Goal: Information Seeking & Learning: Compare options

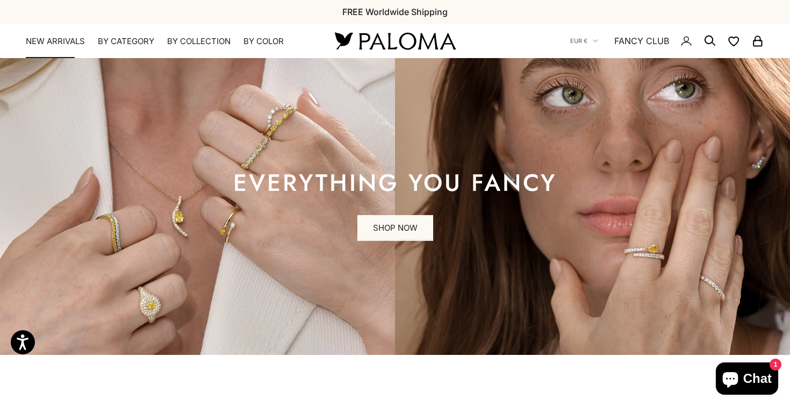
click at [69, 43] on link "NEW ARRIVALS" at bounding box center [55, 41] width 59 height 11
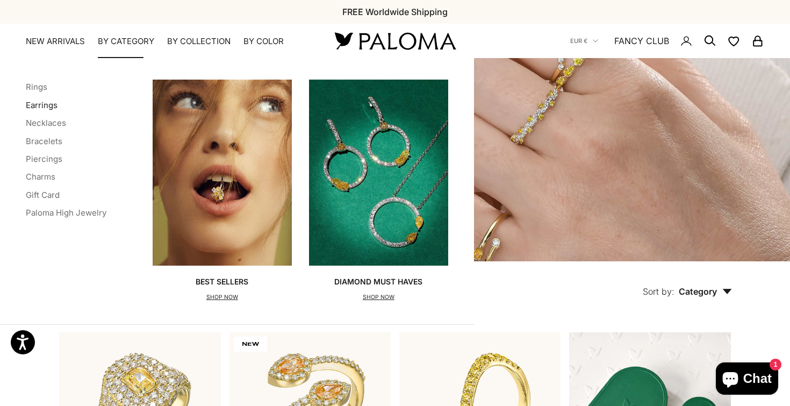
click at [49, 107] on link "Earrings" at bounding box center [42, 105] width 32 height 10
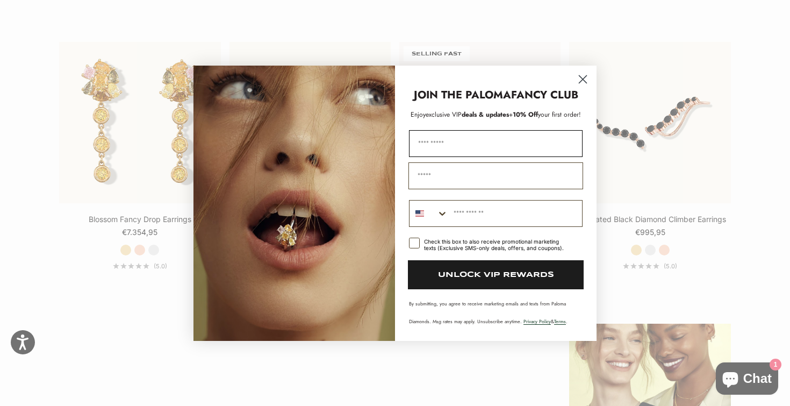
scroll to position [1148, 0]
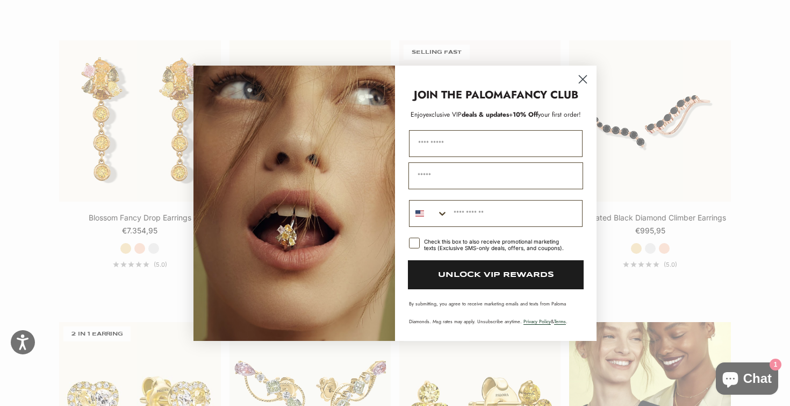
click at [585, 81] on circle "Close dialog" at bounding box center [583, 79] width 18 height 18
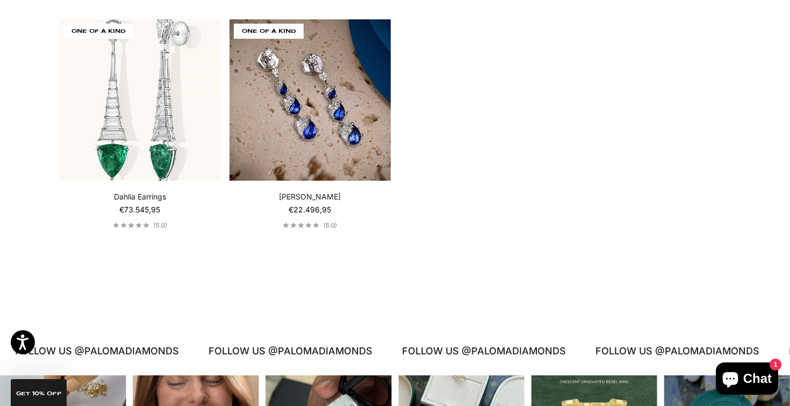
scroll to position [2302, 0]
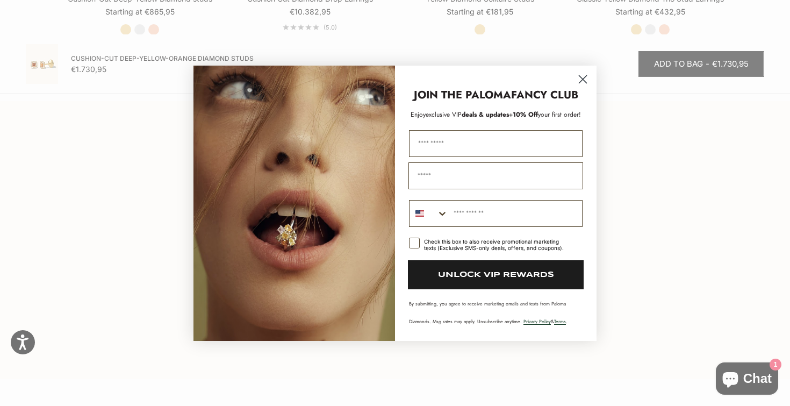
scroll to position [1458, 0]
click at [586, 74] on circle "Close dialog" at bounding box center [583, 79] width 18 height 18
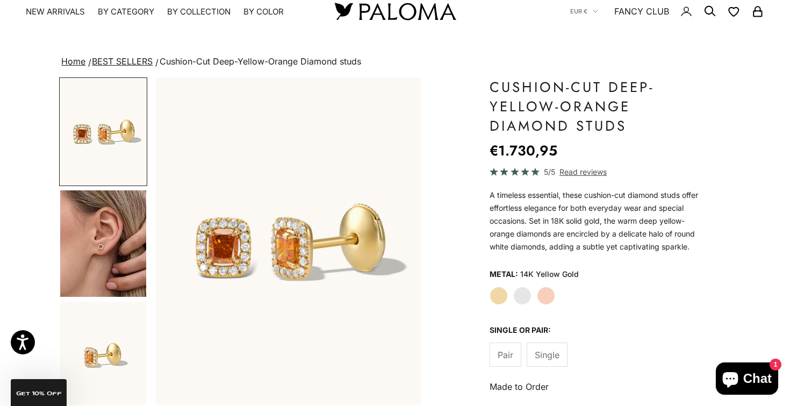
scroll to position [30, 0]
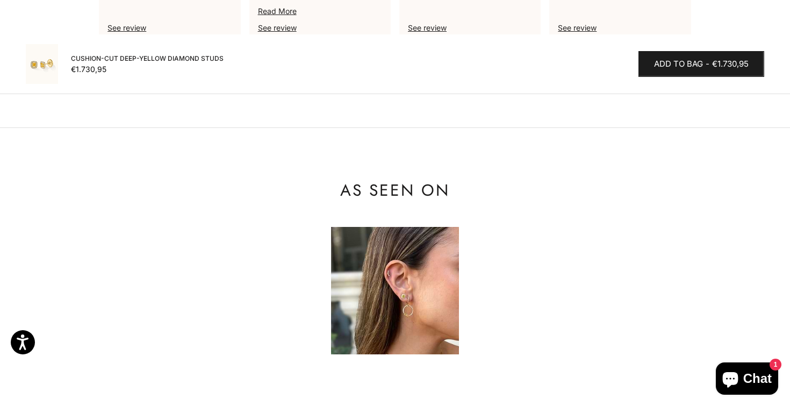
scroll to position [946, 0]
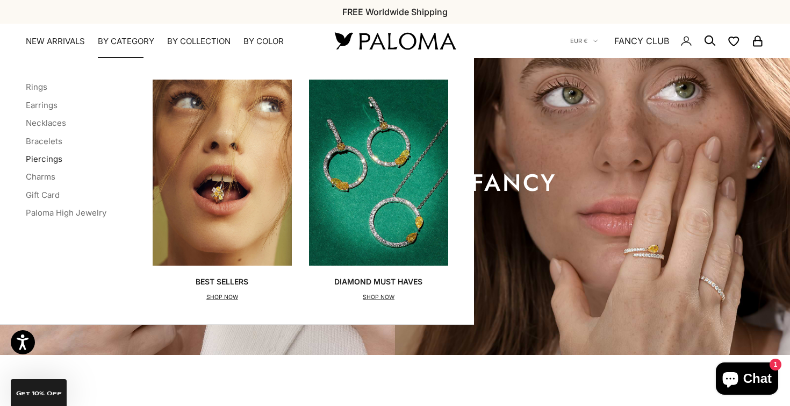
click at [46, 159] on link "Piercings" at bounding box center [44, 159] width 37 height 10
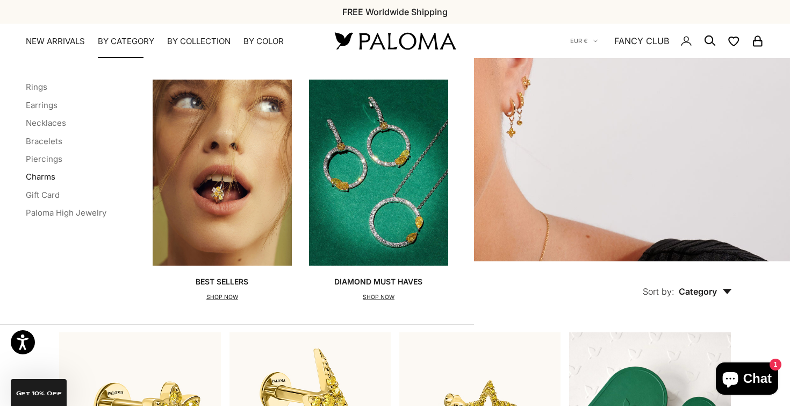
click at [41, 178] on link "Charms" at bounding box center [41, 176] width 30 height 10
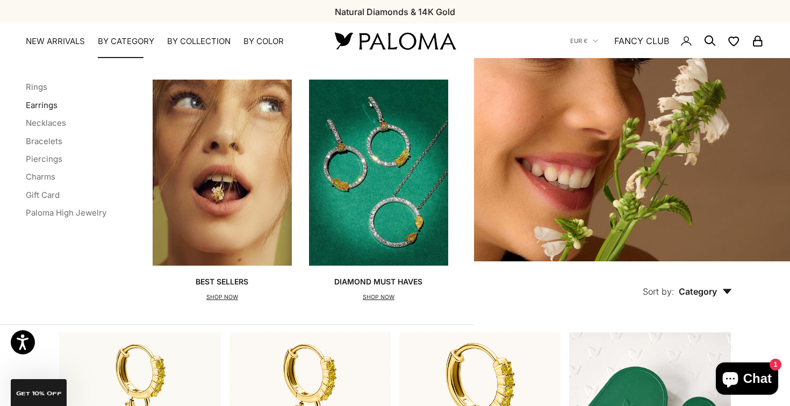
click at [47, 105] on link "Earrings" at bounding box center [42, 105] width 32 height 10
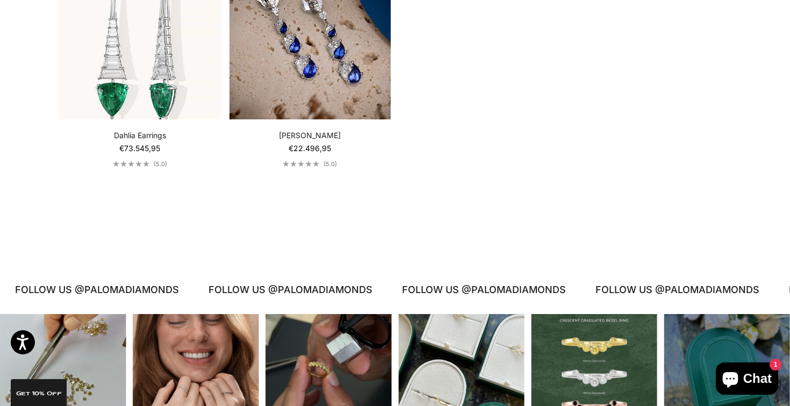
scroll to position [2403, 0]
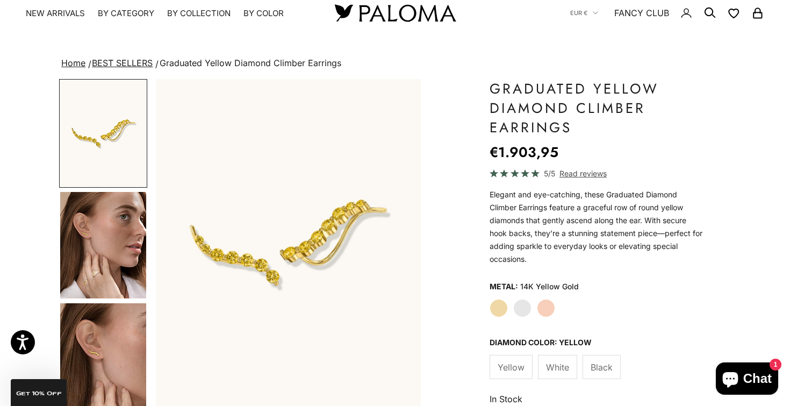
scroll to position [57, 0]
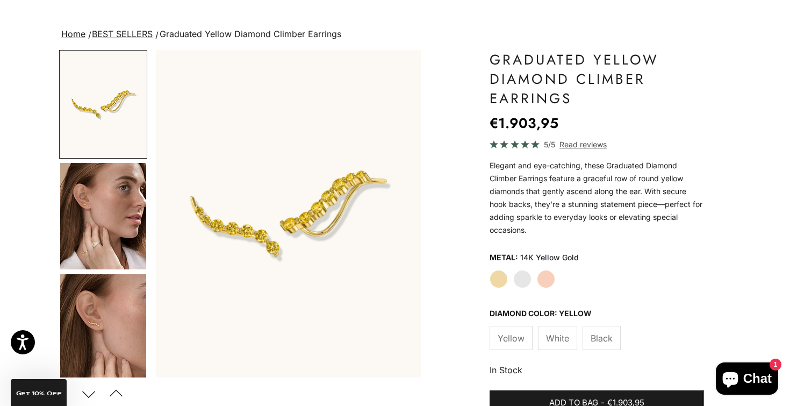
click at [85, 213] on img "Go to item 4" at bounding box center [103, 216] width 86 height 106
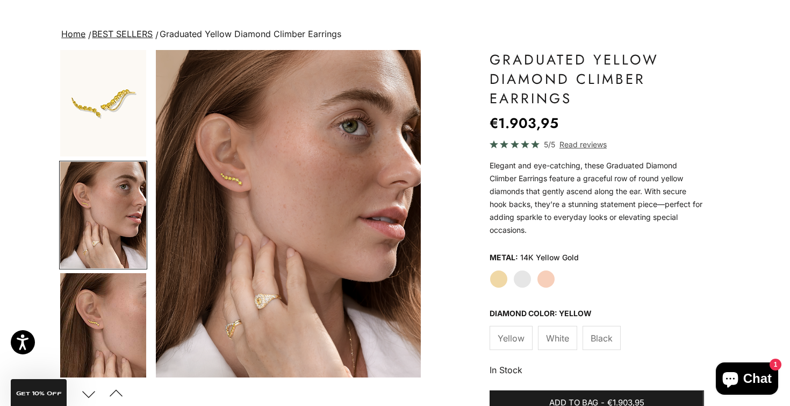
click at [94, 305] on img "Go to item 5" at bounding box center [103, 326] width 86 height 106
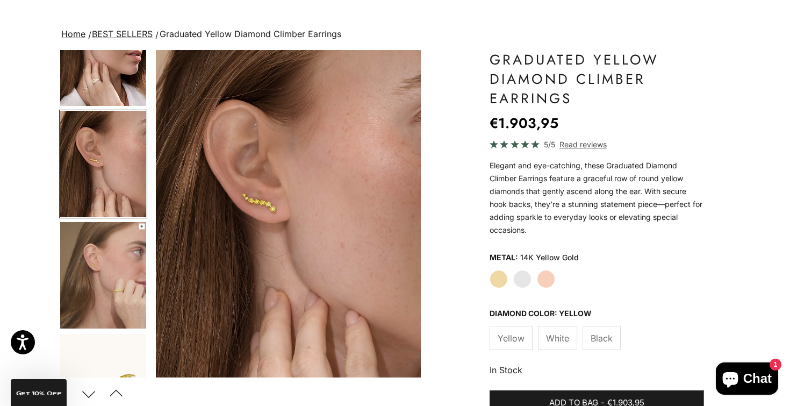
click at [102, 298] on img "Go to item 6" at bounding box center [103, 275] width 86 height 106
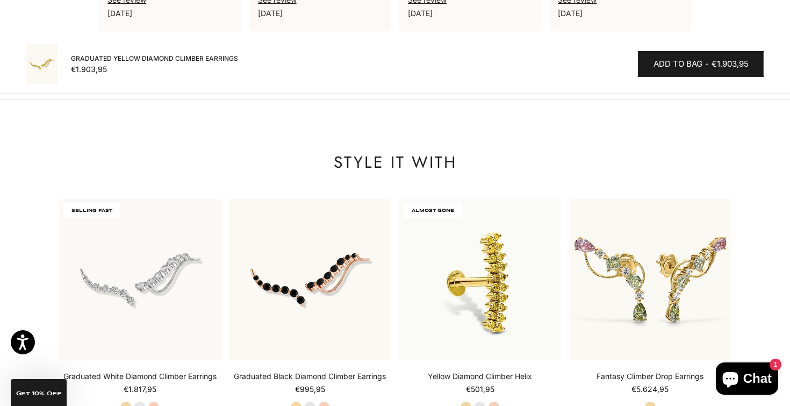
scroll to position [1101, 0]
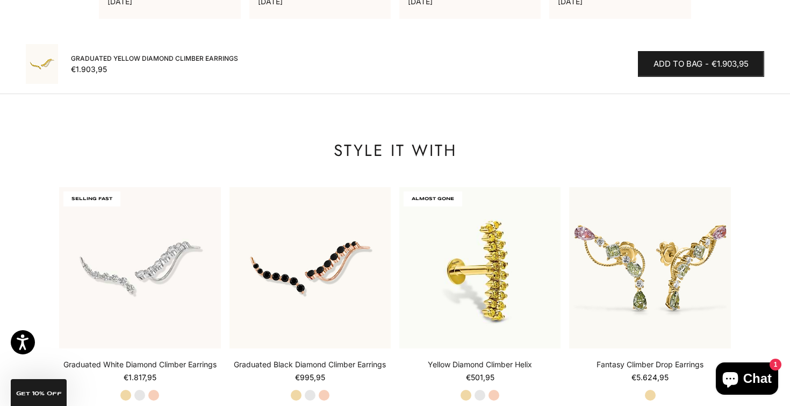
click at [659, 0] on p "[DATE]" at bounding box center [620, 1] width 124 height 12
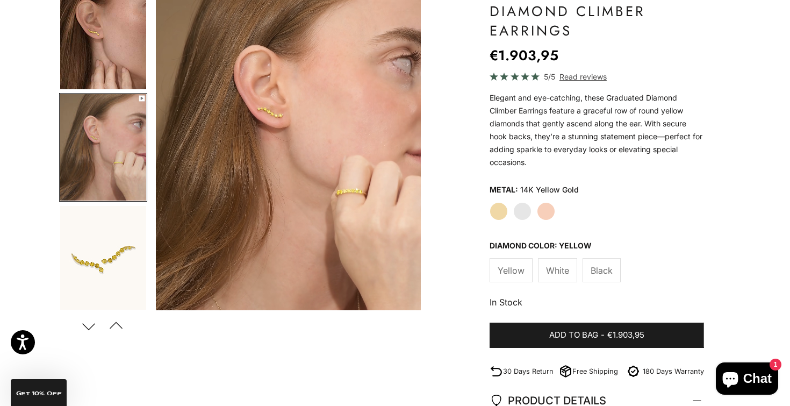
scroll to position [82, 0]
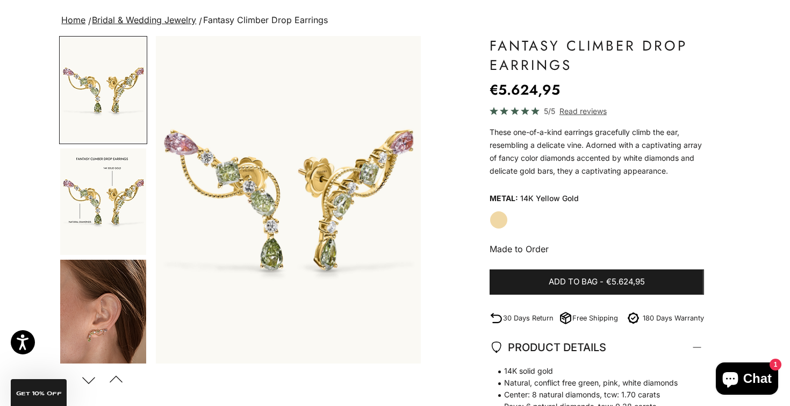
scroll to position [75, 0]
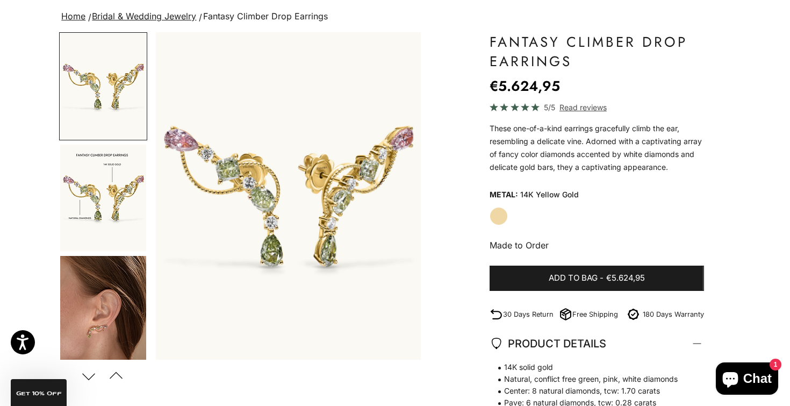
click at [96, 294] on img "Go to item 3" at bounding box center [103, 309] width 86 height 106
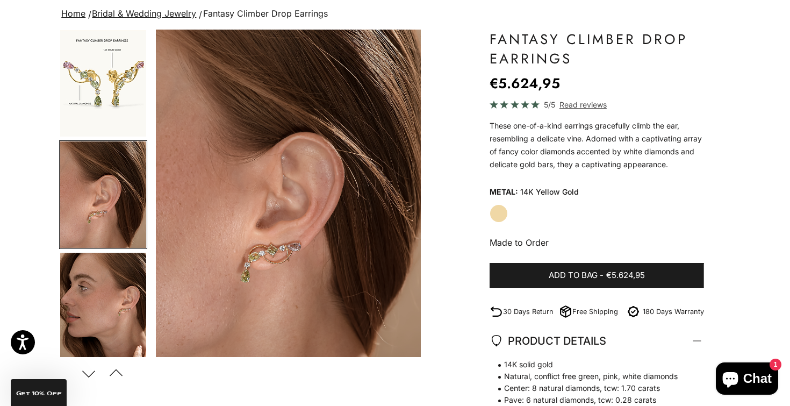
scroll to position [111, 0]
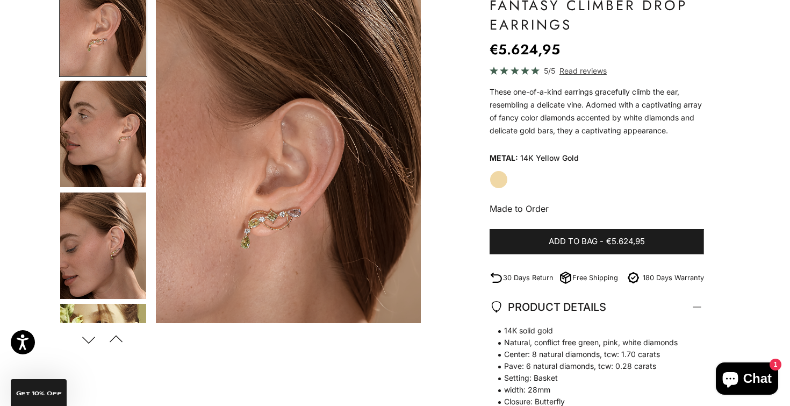
click at [103, 234] on img "Go to item 5" at bounding box center [103, 245] width 86 height 106
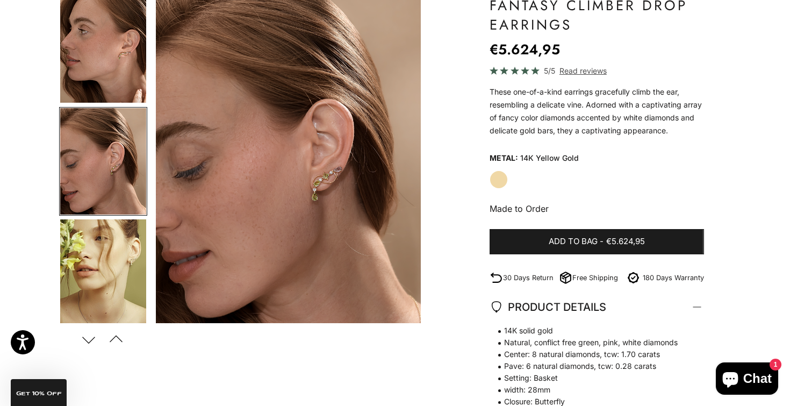
click at [102, 267] on img "Go to item 6" at bounding box center [103, 272] width 86 height 106
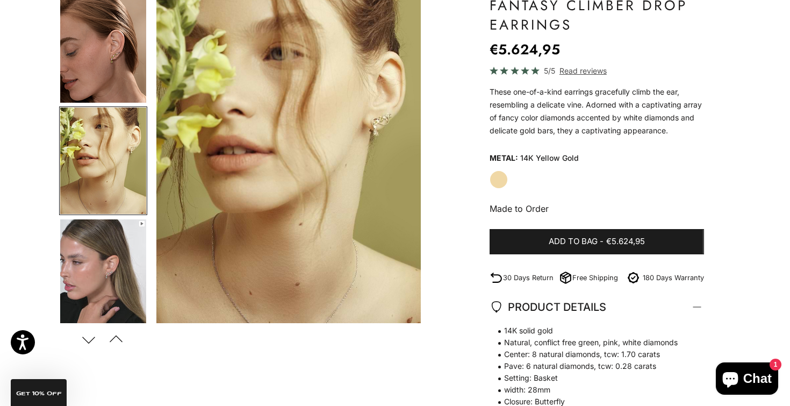
click at [108, 276] on img "Go to item 7" at bounding box center [103, 272] width 86 height 106
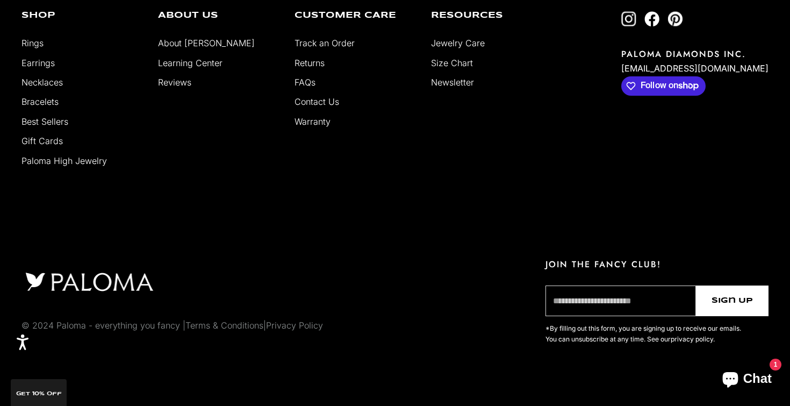
scroll to position [2235, 0]
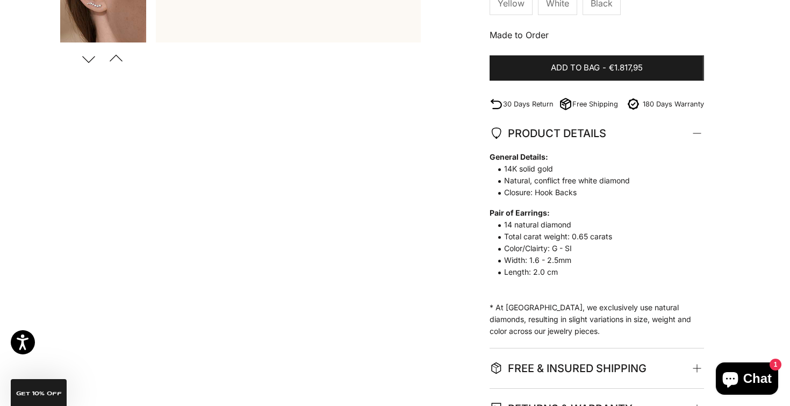
scroll to position [310, 0]
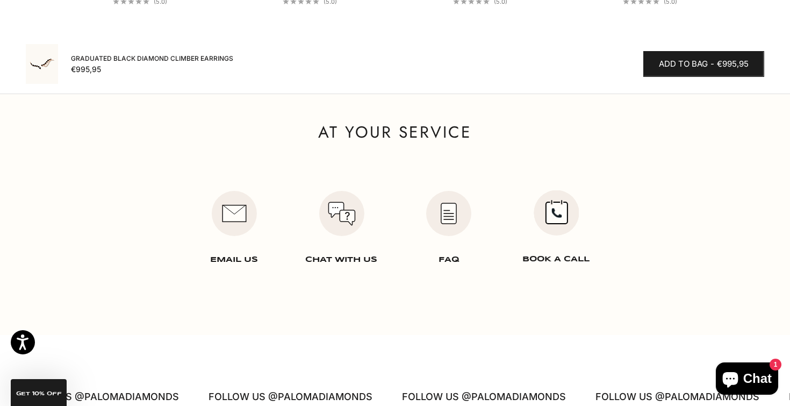
scroll to position [1529, 0]
